Goal: Information Seeking & Learning: Find specific fact

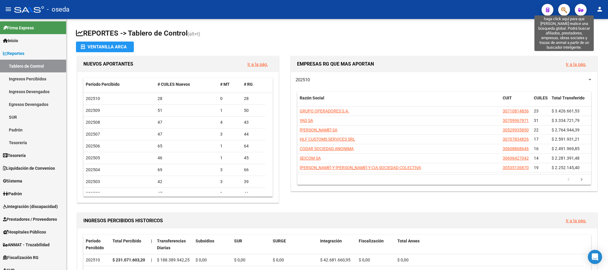
click at [565, 12] on icon "button" at bounding box center [564, 10] width 6 height 7
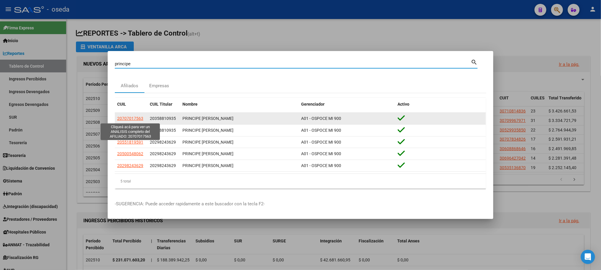
click at [133, 119] on span "20707017563" at bounding box center [130, 118] width 26 height 5
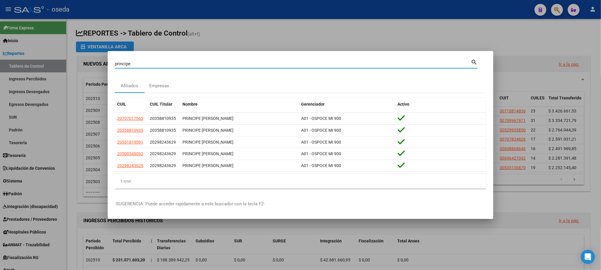
drag, startPoint x: 164, startPoint y: 61, endPoint x: 43, endPoint y: 56, distance: 120.9
click at [43, 56] on div "principe Buscar (apellido, dni, cuil, nro traspaso, cuit, obra social) search A…" at bounding box center [300, 135] width 601 height 270
type input "38696134"
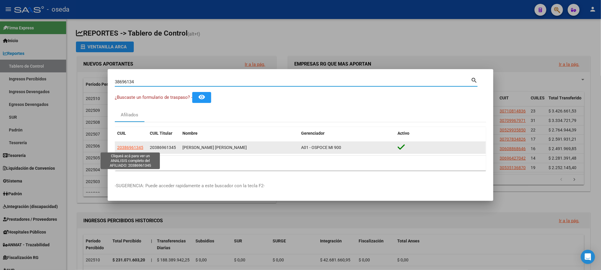
click at [133, 146] on span "20386961345" at bounding box center [130, 147] width 26 height 5
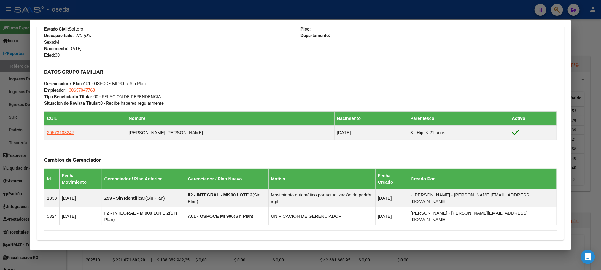
scroll to position [306, 0]
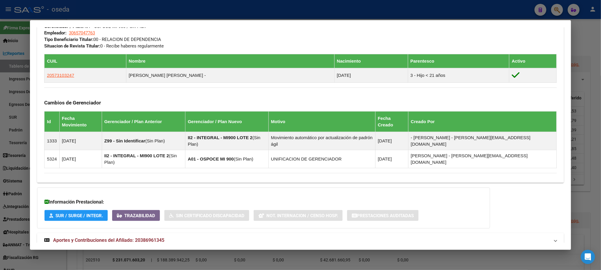
click at [140, 237] on span "Aportes y Contribuciones del Afiliado: 20386961345" at bounding box center [108, 240] width 111 height 6
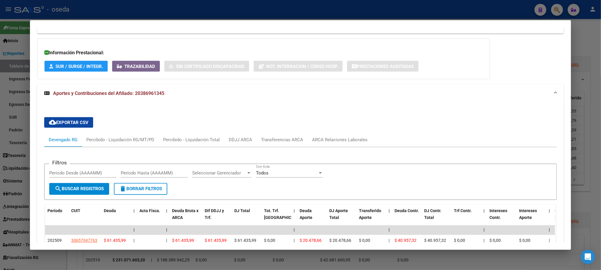
scroll to position [455, 0]
click at [340, 132] on div "ARCA Relaciones Laborales" at bounding box center [340, 139] width 64 height 14
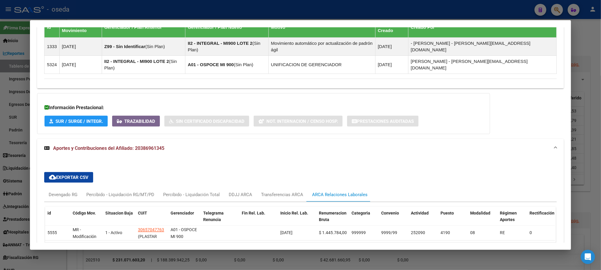
scroll to position [432, 0]
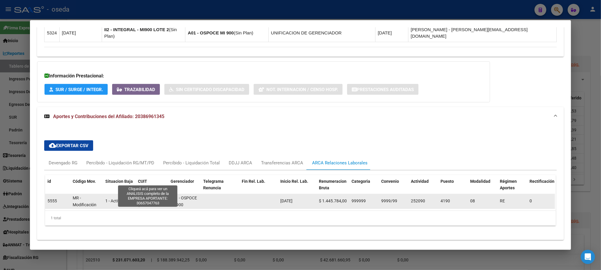
click at [141, 196] on span "30657047763" at bounding box center [151, 198] width 26 height 5
type textarea "30657047763"
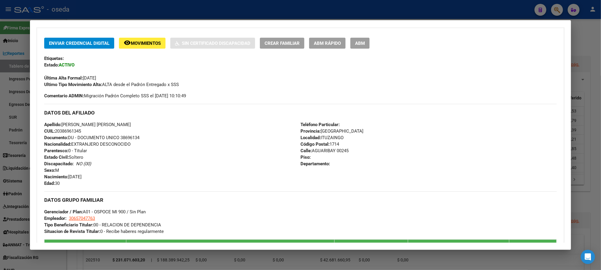
scroll to position [0, 0]
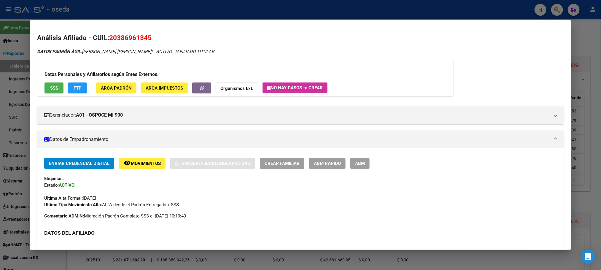
click at [134, 38] on span "20386961345" at bounding box center [130, 38] width 42 height 8
copy span "20386961345"
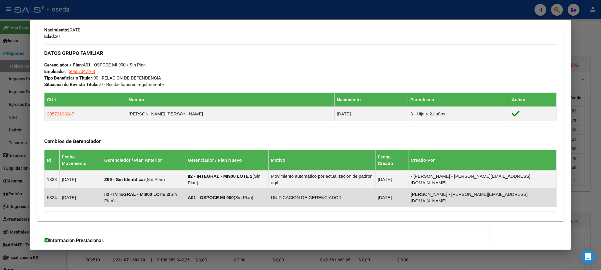
scroll to position [432, 0]
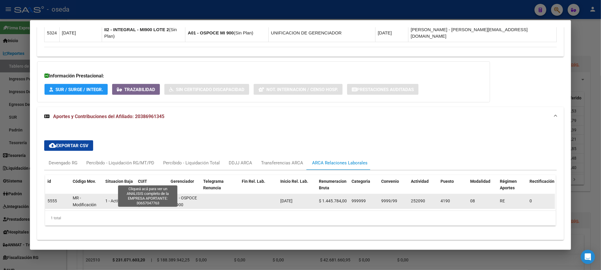
click at [139, 196] on span "30657047763" at bounding box center [151, 198] width 26 height 5
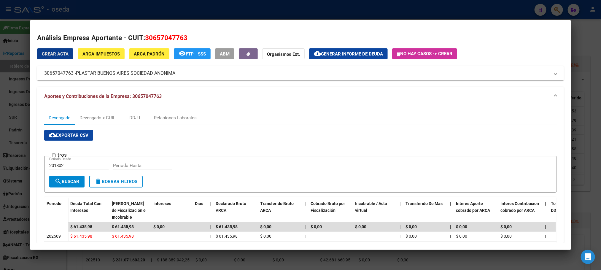
click at [88, 53] on span "ARCA Impuestos" at bounding box center [101, 53] width 37 height 5
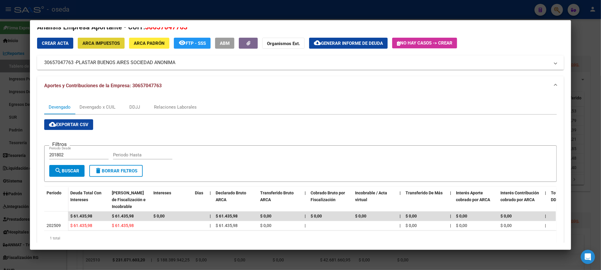
scroll to position [0, 0]
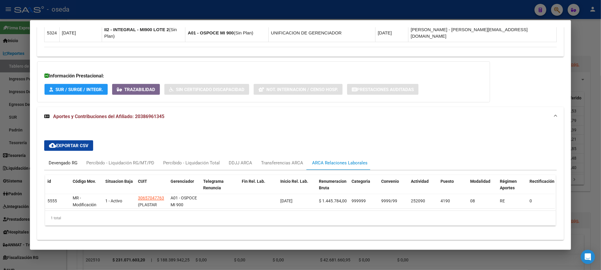
click at [73, 160] on div "Devengado RG" at bounding box center [63, 163] width 29 height 7
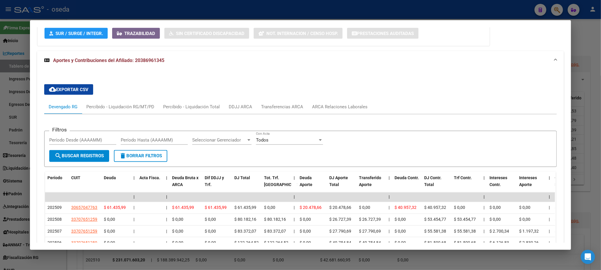
scroll to position [565, 0]
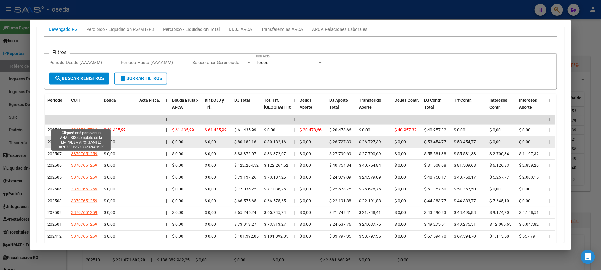
click at [80, 140] on span "33707651259" at bounding box center [84, 142] width 26 height 5
type textarea "33707651259"
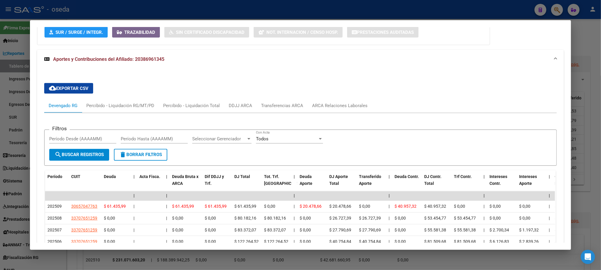
scroll to position [490, 0]
click at [350, 98] on div "ARCA Relaciones Laborales" at bounding box center [340, 105] width 64 height 14
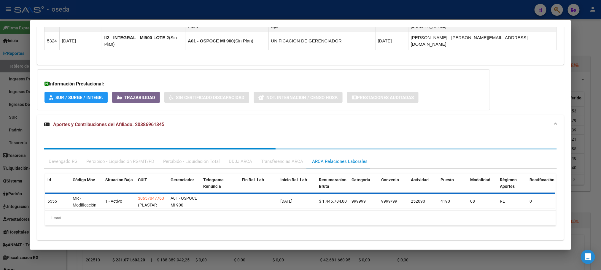
scroll to position [432, 0]
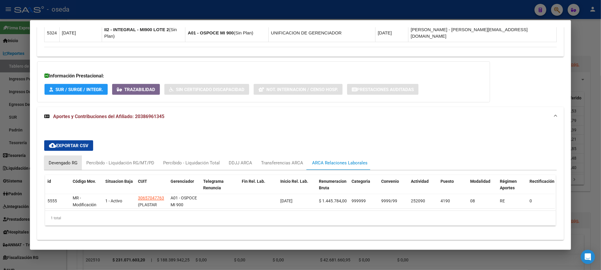
click at [68, 160] on div "Devengado RG" at bounding box center [63, 163] width 29 height 7
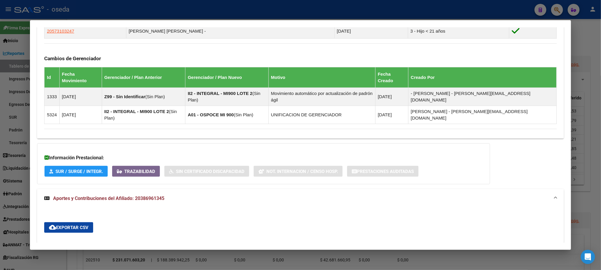
scroll to position [445, 0]
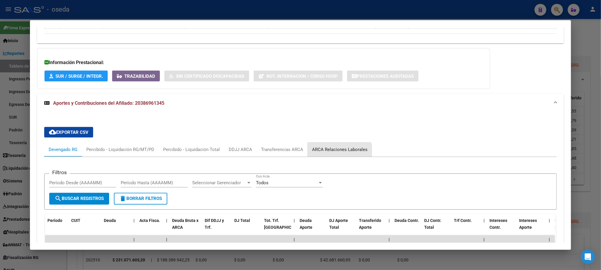
click at [318, 142] on div "ARCA Relaciones Laborales" at bounding box center [340, 149] width 64 height 14
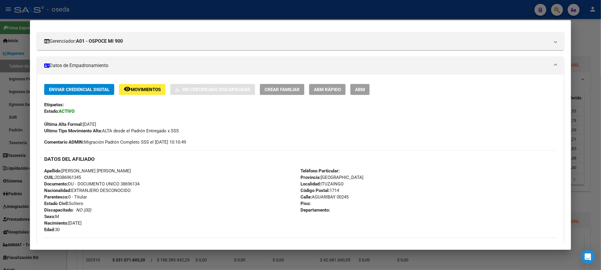
scroll to position [0, 0]
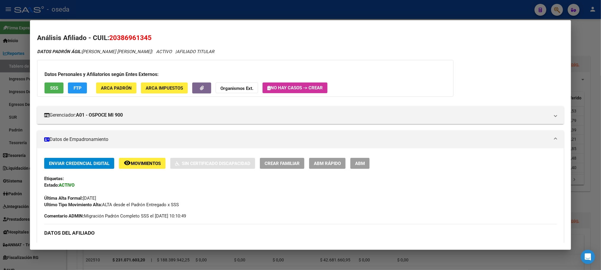
click at [55, 87] on span "SSS" at bounding box center [54, 87] width 8 height 5
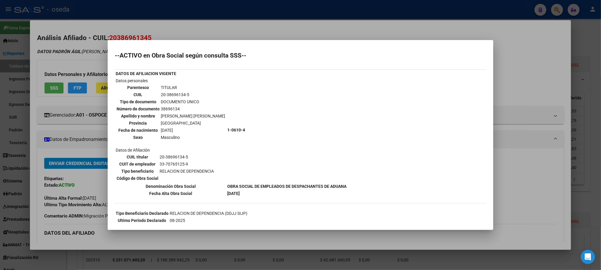
click at [251, 254] on div at bounding box center [300, 135] width 601 height 270
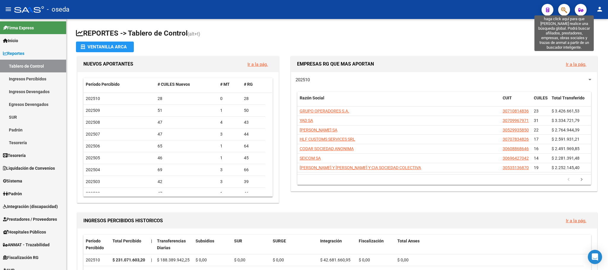
click at [564, 7] on icon "button" at bounding box center [564, 10] width 6 height 7
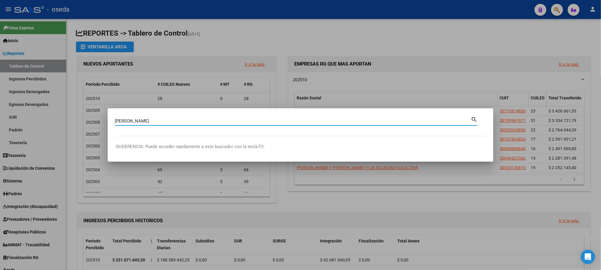
type input "[PERSON_NAME]"
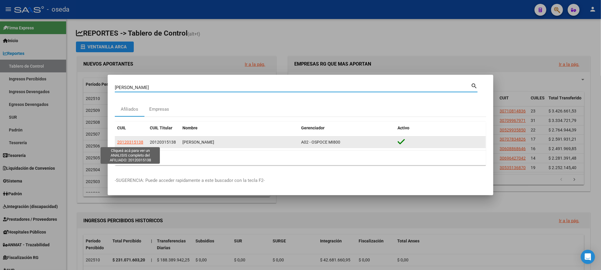
click at [129, 142] on span "20120315138" at bounding box center [130, 142] width 26 height 5
type textarea "20120315138"
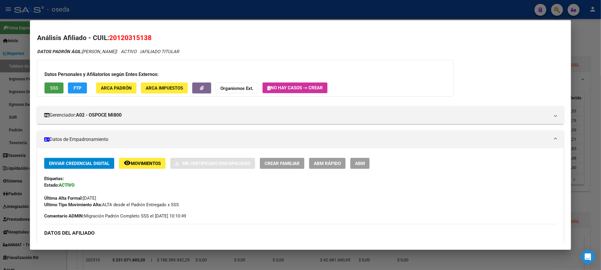
click at [45, 84] on button "SSS" at bounding box center [54, 88] width 19 height 11
click at [50, 90] on span "SSS" at bounding box center [54, 87] width 8 height 5
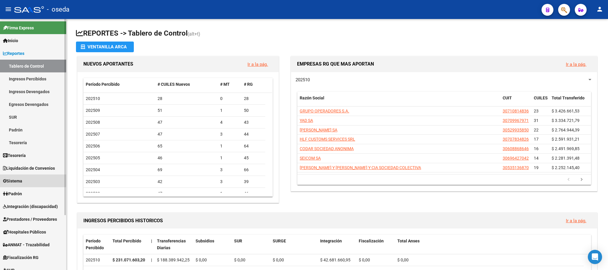
click at [19, 177] on link "Sistema" at bounding box center [33, 181] width 66 height 13
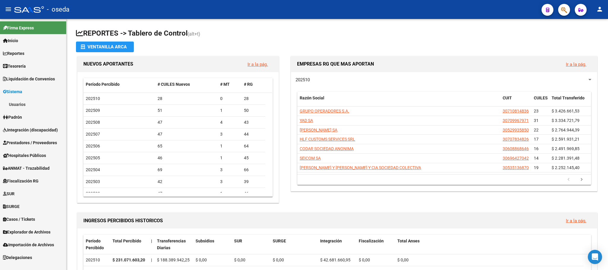
click at [24, 104] on link "Usuarios" at bounding box center [33, 104] width 66 height 13
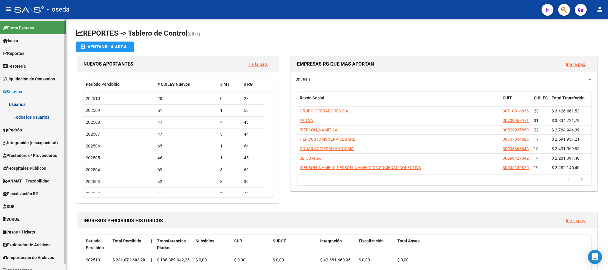
click at [24, 113] on link "Todos los Usuarios" at bounding box center [33, 117] width 66 height 13
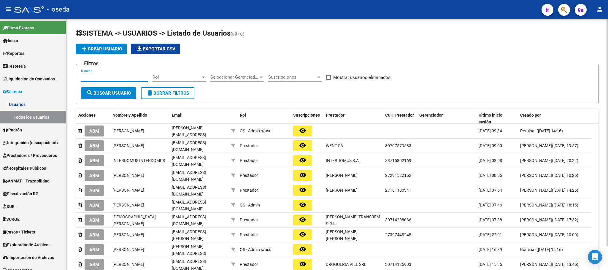
click at [122, 79] on input "Usuario" at bounding box center [114, 77] width 67 height 5
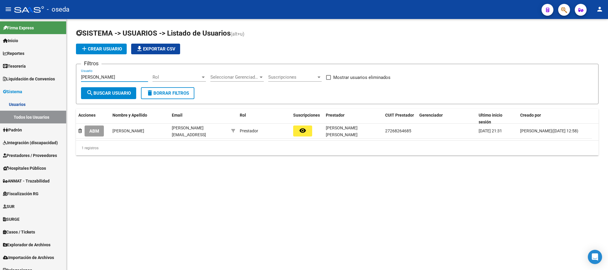
type input "[PERSON_NAME]"
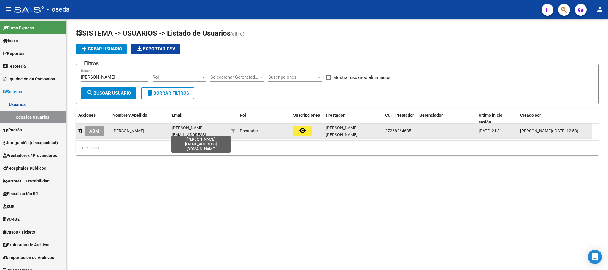
click at [181, 131] on span "[PERSON_NAME][EMAIL_ADDRESS][DOMAIN_NAME]" at bounding box center [189, 135] width 34 height 18
copy span "[PERSON_NAME][EMAIL_ADDRESS][DOMAIN_NAME]"
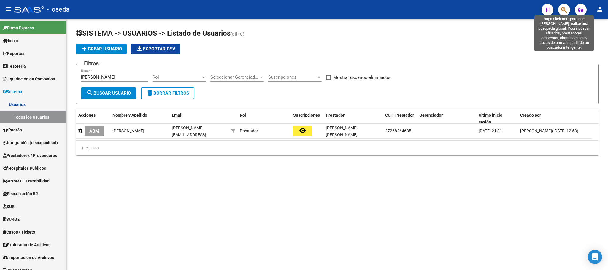
click at [565, 10] on icon "button" at bounding box center [564, 10] width 6 height 7
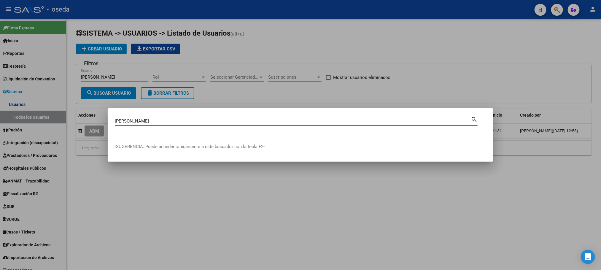
type input "[PERSON_NAME]"
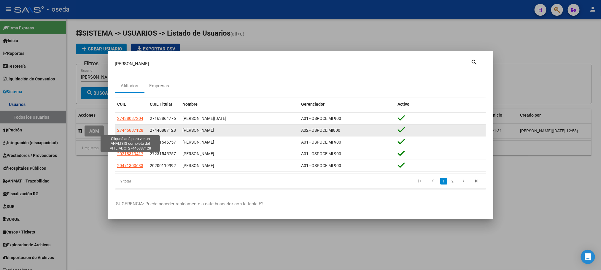
click at [137, 132] on span "27446887128" at bounding box center [130, 130] width 26 height 5
type textarea "27446887128"
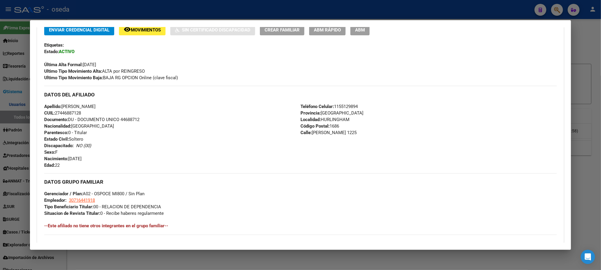
scroll to position [45, 0]
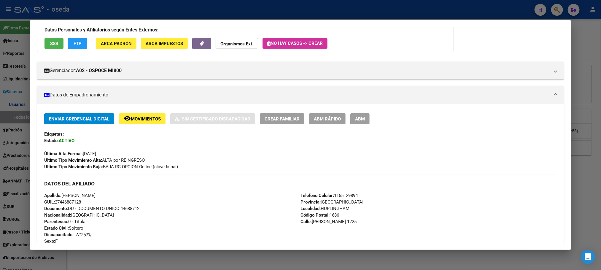
click at [48, 47] on button "SSS" at bounding box center [54, 43] width 19 height 11
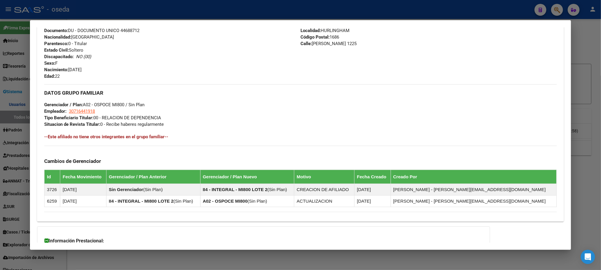
scroll to position [280, 0]
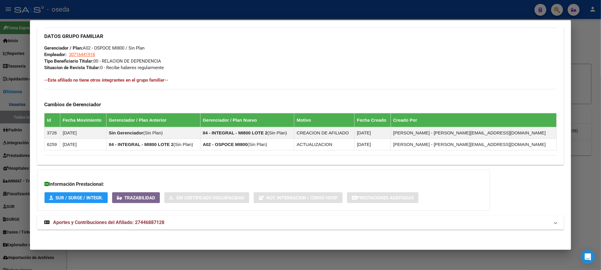
click at [142, 225] on span "Aportes y Contribuciones del Afiliado: 27446887128" at bounding box center [108, 223] width 111 height 6
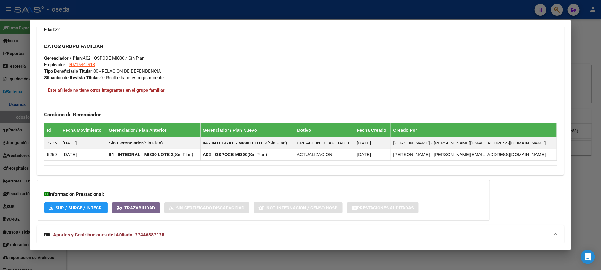
scroll to position [2, 0]
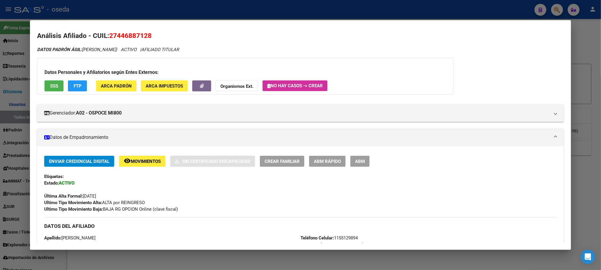
click at [61, 85] on div "Datos Personales y Afiliatorios según Entes Externos: SSS FTP ARCA Padrón ARCA …" at bounding box center [245, 76] width 417 height 37
click at [57, 87] on button "SSS" at bounding box center [54, 85] width 19 height 11
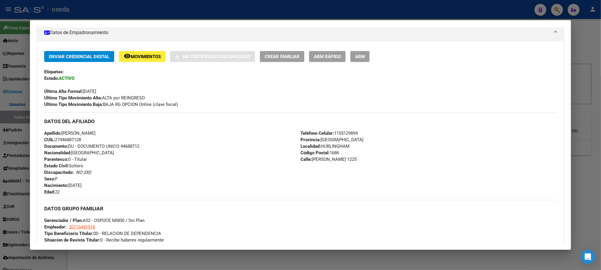
scroll to position [91, 0]
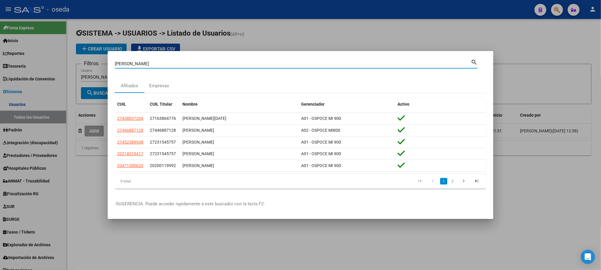
drag, startPoint x: 174, startPoint y: 61, endPoint x: 87, endPoint y: 55, distance: 86.9
click at [87, 55] on div "[PERSON_NAME] (apellido, dni, cuil, nro traspaso, cuit, obra social) search Afi…" at bounding box center [300, 135] width 601 height 270
type input "92751022"
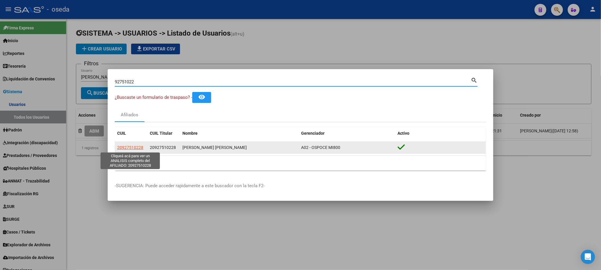
click at [126, 149] on span "20927510228" at bounding box center [130, 147] width 26 height 5
type textarea "20927510228"
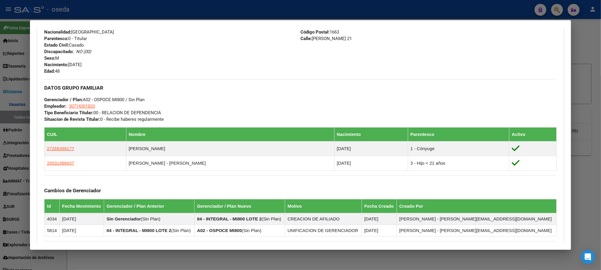
scroll to position [309, 0]
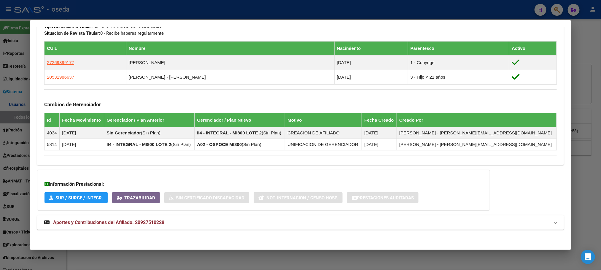
click at [128, 220] on span "Aportes y Contribuciones del Afiliado: 20927510228" at bounding box center [108, 223] width 111 height 6
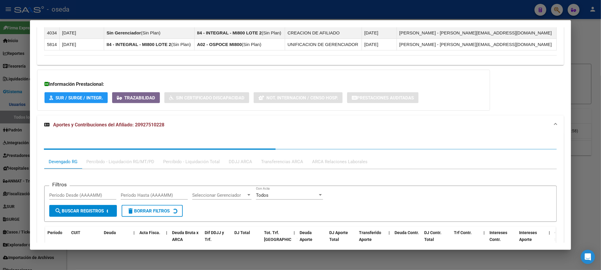
scroll to position [459, 0]
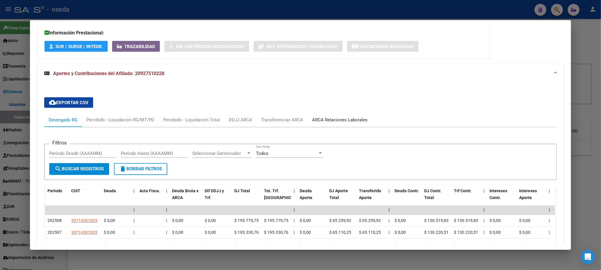
click at [326, 121] on div "ARCA Relaciones Laborales" at bounding box center [340, 120] width 56 height 7
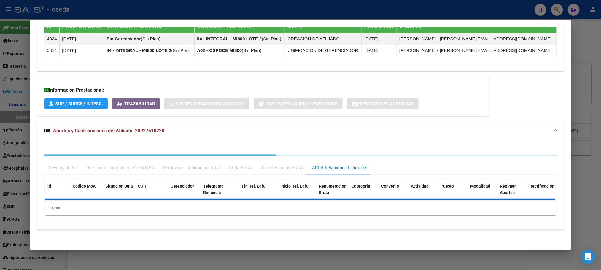
scroll to position [450, 0]
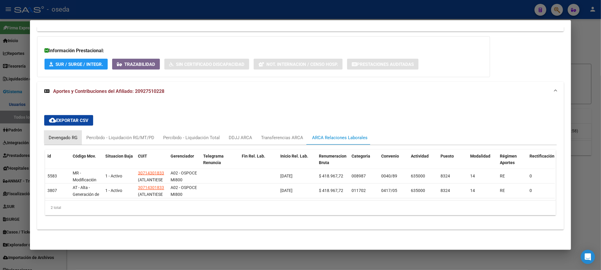
click at [72, 134] on div "Devengado RG" at bounding box center [63, 137] width 29 height 7
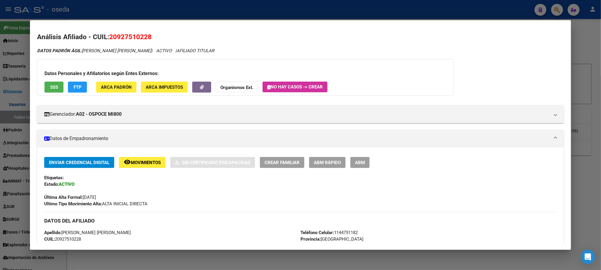
scroll to position [0, 0]
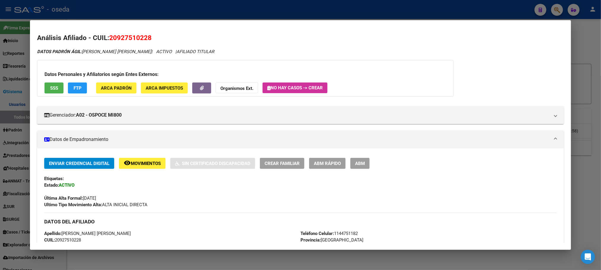
click at [113, 35] on span "20927510228" at bounding box center [130, 38] width 42 height 8
copy span "20927510228"
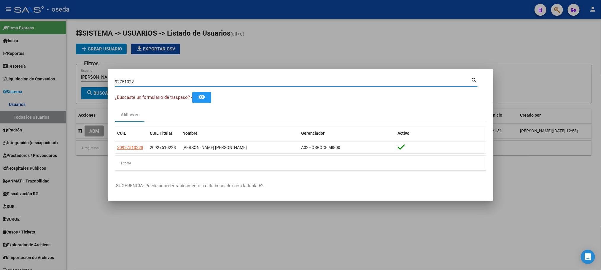
drag, startPoint x: 200, startPoint y: 81, endPoint x: 51, endPoint y: 93, distance: 149.5
click at [61, 93] on div "92751022 Buscar (apellido, dni, cuil, nro traspaso, cuit, obra social) search ¿…" at bounding box center [300, 135] width 601 height 270
type input "95920386"
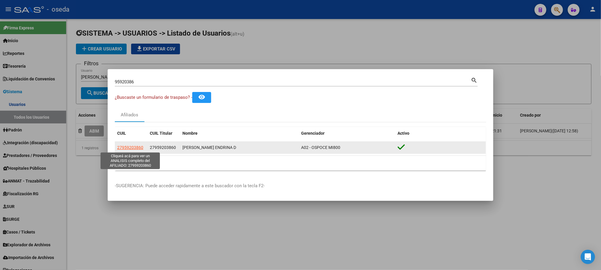
click at [128, 148] on span "27959203860" at bounding box center [130, 147] width 26 height 5
type textarea "27959203860"
